Goal: Task Accomplishment & Management: Manage account settings

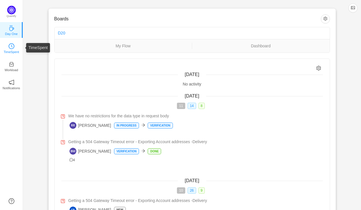
click at [13, 45] on icon "icon: clock-circle" at bounding box center [12, 46] width 6 height 6
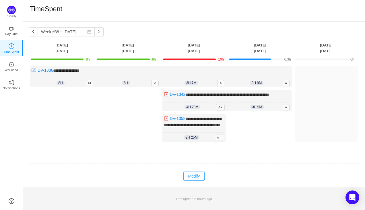
click at [192, 181] on button "Modify" at bounding box center [193, 176] width 21 height 9
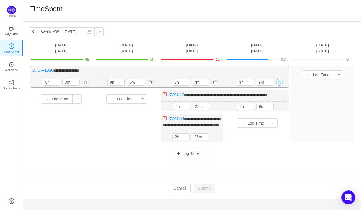
click at [280, 82] on button "button" at bounding box center [279, 82] width 7 height 7
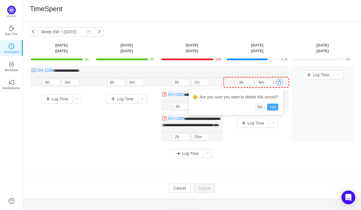
click at [272, 106] on button "Yes" at bounding box center [272, 107] width 11 height 7
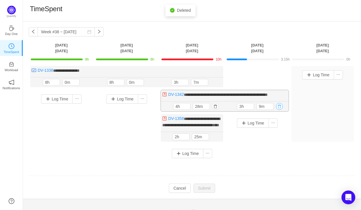
click at [279, 107] on button "button" at bounding box center [279, 106] width 7 height 7
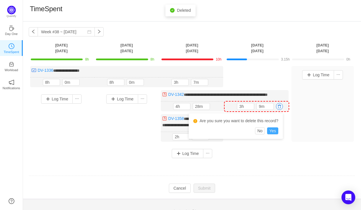
click at [273, 129] on button "Yes" at bounding box center [272, 130] width 11 height 7
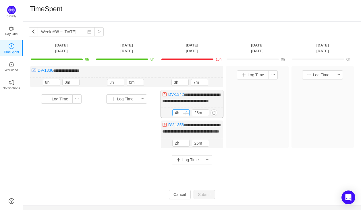
type input "5h"
click at [185, 113] on icon "icon: up" at bounding box center [186, 112] width 2 height 2
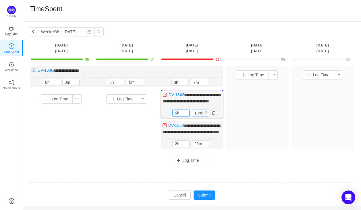
click at [206, 115] on icon "icon: down" at bounding box center [206, 114] width 2 height 2
type input "0m"
click at [206, 115] on icon "icon: down" at bounding box center [206, 114] width 2 height 2
click at [216, 82] on button "button" at bounding box center [213, 82] width 7 height 7
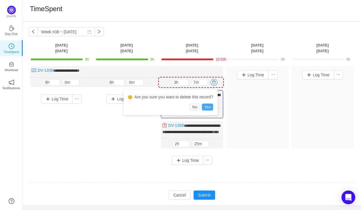
click at [206, 106] on button "Yes" at bounding box center [207, 107] width 11 height 7
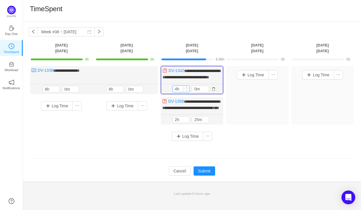
click at [186, 91] on icon "icon: down" at bounding box center [186, 90] width 2 height 2
type input "3h"
click at [186, 91] on icon "icon: down" at bounding box center [186, 90] width 2 height 2
click at [186, 120] on icon "icon: up" at bounding box center [186, 119] width 2 height 2
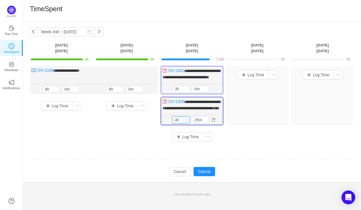
click at [186, 120] on icon "icon: up" at bounding box center [186, 119] width 2 height 2
type input "5h"
click at [186, 120] on icon "icon: up" at bounding box center [186, 119] width 2 height 2
click at [205, 122] on icon "icon: down" at bounding box center [206, 121] width 2 height 2
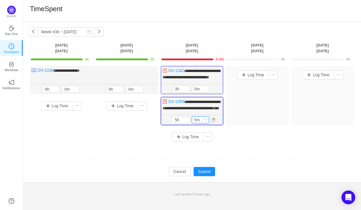
type input "0m"
click at [205, 122] on icon "icon: down" at bounding box center [206, 121] width 2 height 2
click at [213, 123] on button "button" at bounding box center [213, 120] width 7 height 7
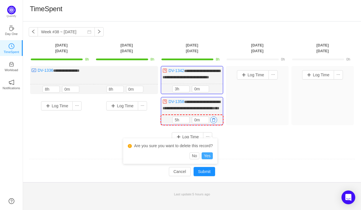
click at [209, 156] on button "Yes" at bounding box center [207, 155] width 11 height 7
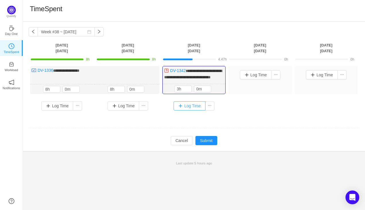
click at [181, 111] on button "Log Time" at bounding box center [190, 105] width 32 height 9
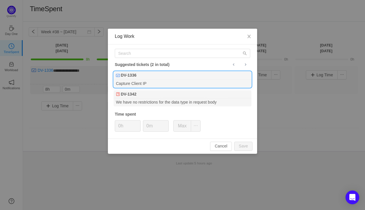
click at [152, 75] on div "DV-1336" at bounding box center [183, 75] width 138 height 8
click at [136, 124] on span "Increase Value" at bounding box center [137, 124] width 6 height 7
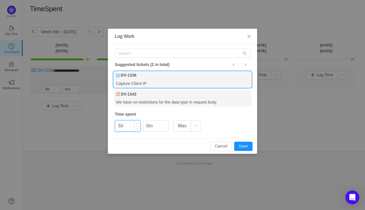
click at [136, 124] on span "Increase Value" at bounding box center [137, 124] width 6 height 7
click at [240, 144] on button "Save" at bounding box center [243, 146] width 18 height 9
type input "0h"
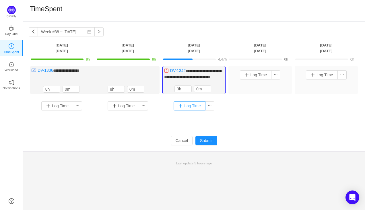
click at [180, 111] on button "Log Time" at bounding box center [190, 105] width 32 height 9
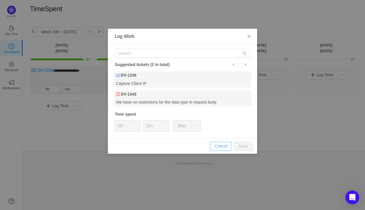
click at [220, 144] on button "Cancel" at bounding box center [221, 146] width 22 height 9
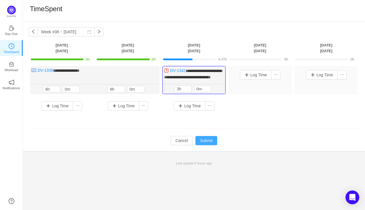
click at [211, 145] on button "Submit" at bounding box center [206, 140] width 22 height 9
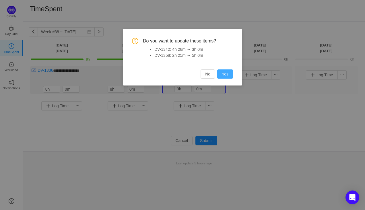
click at [224, 73] on button "Yes" at bounding box center [225, 73] width 16 height 9
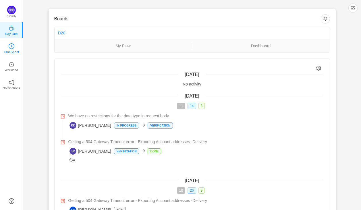
click at [18, 49] on p "TimeSpent" at bounding box center [12, 51] width 16 height 5
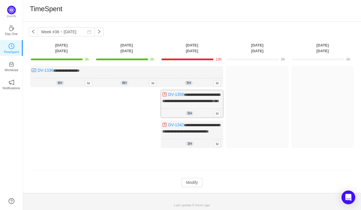
click at [210, 105] on div "**********" at bounding box center [192, 104] width 62 height 28
click at [192, 187] on button "Modify" at bounding box center [191, 182] width 21 height 9
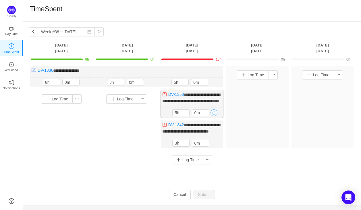
click at [214, 116] on button "button" at bounding box center [213, 112] width 7 height 7
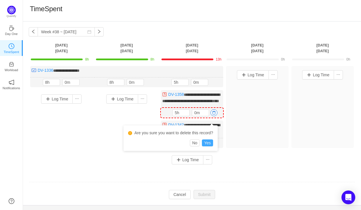
click at [209, 143] on button "Yes" at bounding box center [207, 143] width 11 height 7
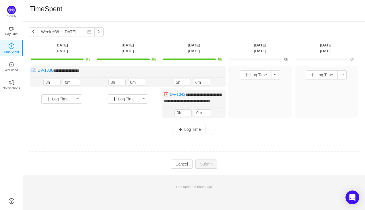
click at [200, 152] on div at bounding box center [194, 152] width 330 height 0
click at [199, 67] on div "**********" at bounding box center [127, 76] width 195 height 21
click at [180, 134] on button "Log Time" at bounding box center [190, 129] width 32 height 9
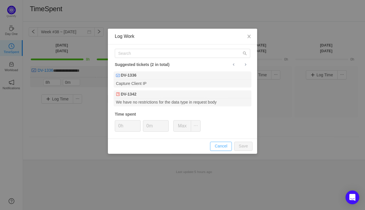
click at [223, 144] on button "Cancel" at bounding box center [221, 146] width 22 height 9
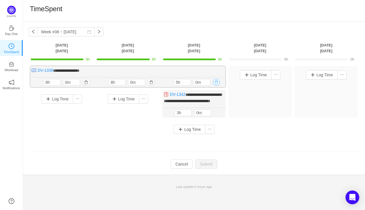
click at [218, 83] on button "button" at bounding box center [216, 82] width 7 height 7
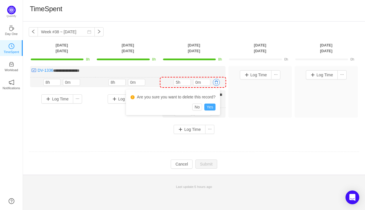
click at [210, 106] on button "Yes" at bounding box center [209, 107] width 11 height 7
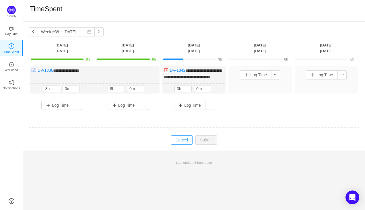
click at [179, 145] on button "Cancel" at bounding box center [182, 139] width 22 height 9
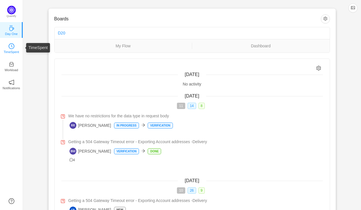
click at [11, 51] on p "TimeSpent" at bounding box center [12, 51] width 16 height 5
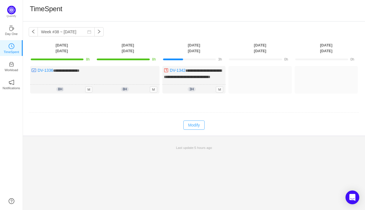
click at [194, 130] on button "Modify" at bounding box center [193, 125] width 21 height 9
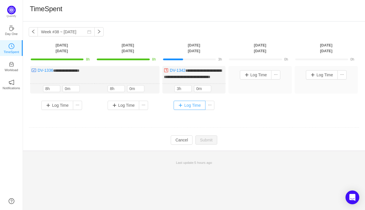
click at [181, 110] on button "Log Time" at bounding box center [190, 105] width 32 height 9
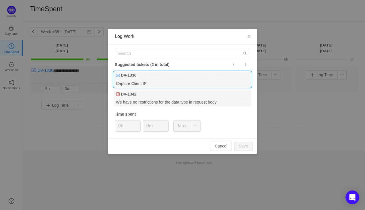
click at [157, 78] on div "DV-1336" at bounding box center [183, 75] width 138 height 8
click at [137, 123] on icon "icon: up" at bounding box center [138, 124] width 2 height 2
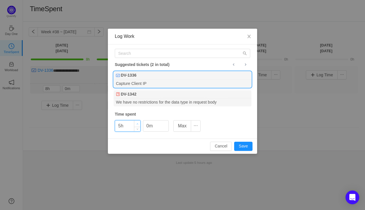
click at [137, 123] on icon "icon: up" at bounding box center [138, 124] width 2 height 2
click at [241, 146] on button "Save" at bounding box center [243, 146] width 18 height 9
type input "0h"
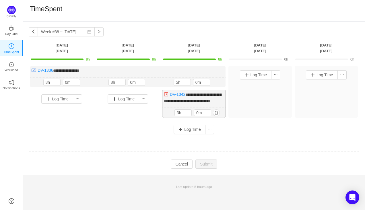
click at [210, 103] on div "**********" at bounding box center [193, 104] width 63 height 28
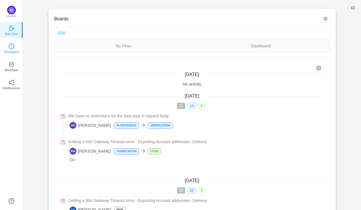
click at [12, 51] on p "TimeSpent" at bounding box center [12, 51] width 16 height 5
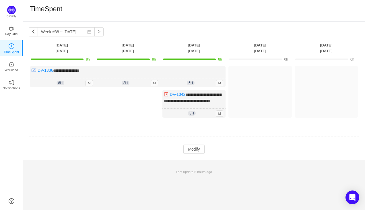
click at [257, 141] on td at bounding box center [194, 137] width 331 height 15
